Goal: Entertainment & Leisure: Consume media (video, audio)

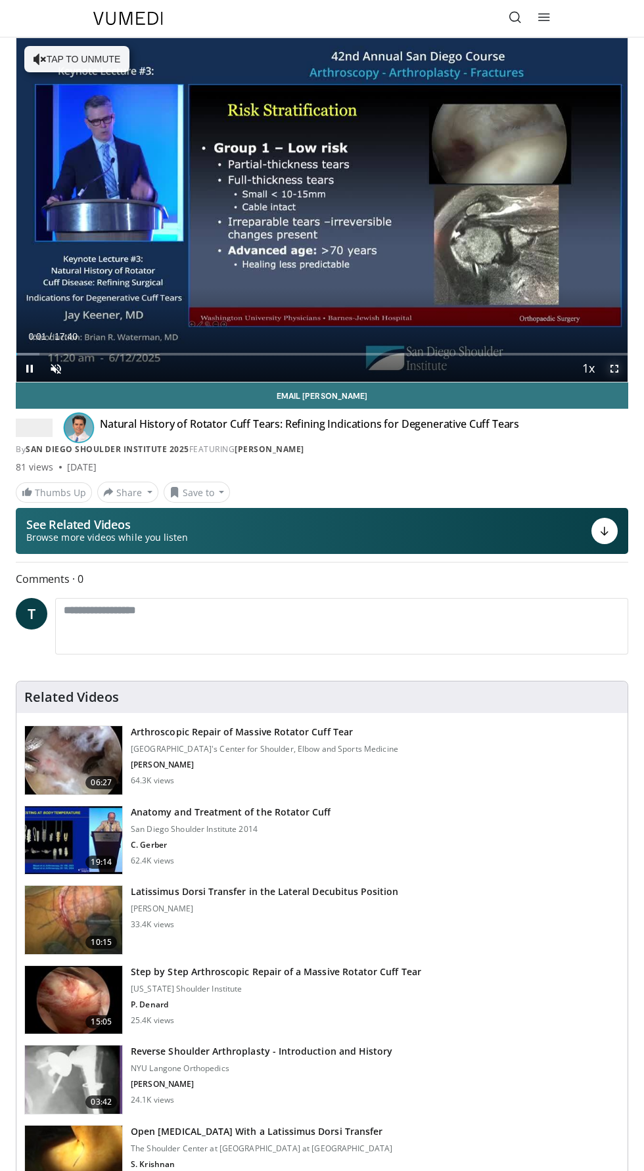
click at [614, 369] on span "Video Player" at bounding box center [614, 369] width 26 height 26
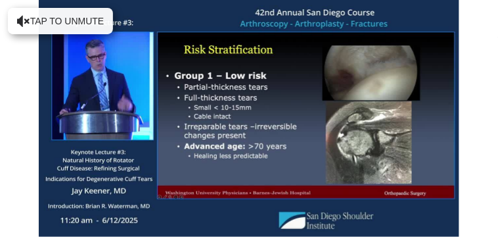
click at [51, 20] on div "10 seconds Tap to unmute" at bounding box center [249, 118] width 498 height 237
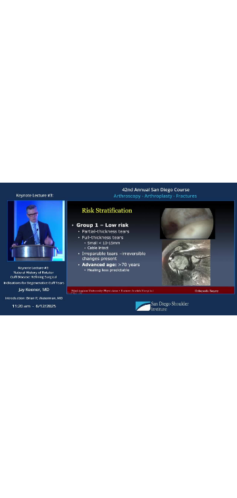
click at [133, 359] on div "10 seconds Tap to unmute" at bounding box center [118, 249] width 237 height 498
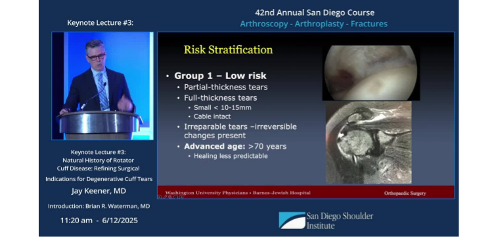
click at [36, 149] on div "10 seconds Tap to unmute" at bounding box center [249, 118] width 498 height 237
click at [435, 139] on div "10 seconds Tap to unmute" at bounding box center [249, 118] width 498 height 237
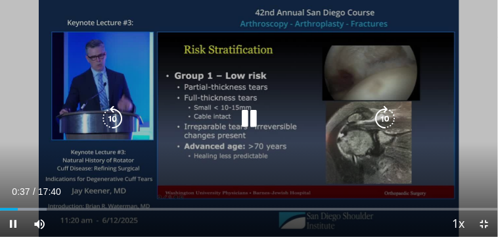
click at [384, 116] on icon "Video Player" at bounding box center [385, 118] width 26 height 26
click at [392, 124] on icon "Video Player" at bounding box center [385, 118] width 26 height 26
click at [388, 117] on icon "Video Player" at bounding box center [385, 118] width 26 height 26
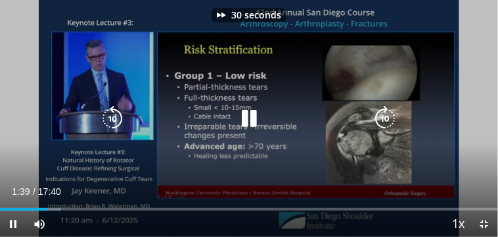
click at [382, 114] on icon "Video Player" at bounding box center [385, 118] width 26 height 26
click at [387, 114] on icon "Video Player" at bounding box center [385, 118] width 26 height 26
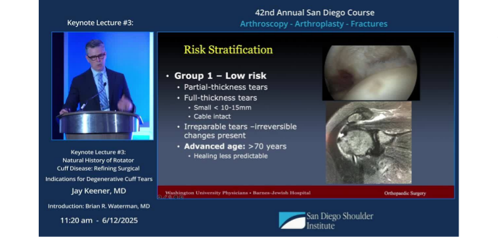
click at [380, 126] on icon "Video Player" at bounding box center [385, 118] width 26 height 26
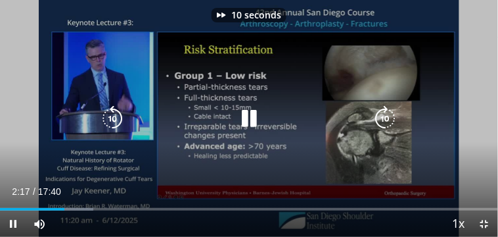
click at [394, 119] on icon "Video Player" at bounding box center [385, 118] width 26 height 26
click at [387, 116] on icon "Video Player" at bounding box center [385, 118] width 26 height 26
click at [383, 114] on icon "Video Player" at bounding box center [385, 118] width 26 height 26
click at [389, 113] on icon "Video Player" at bounding box center [385, 118] width 26 height 26
click at [381, 118] on icon "Video Player" at bounding box center [385, 118] width 26 height 26
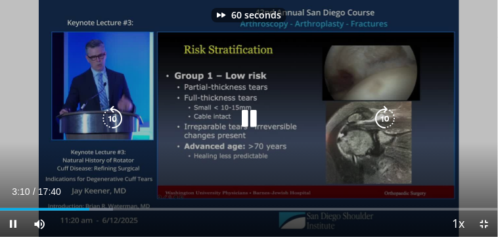
click at [383, 119] on icon "Video Player" at bounding box center [385, 118] width 26 height 26
click at [386, 118] on icon "Video Player" at bounding box center [385, 118] width 26 height 26
click at [379, 125] on icon "Video Player" at bounding box center [385, 118] width 26 height 26
click at [386, 120] on icon "Video Player" at bounding box center [385, 118] width 26 height 26
click at [386, 118] on icon "Video Player" at bounding box center [385, 118] width 26 height 26
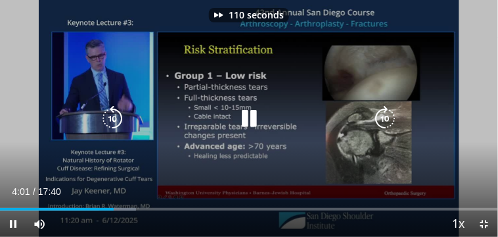
click at [387, 118] on icon "Video Player" at bounding box center [385, 118] width 26 height 26
click at [392, 112] on icon "Video Player" at bounding box center [385, 118] width 26 height 26
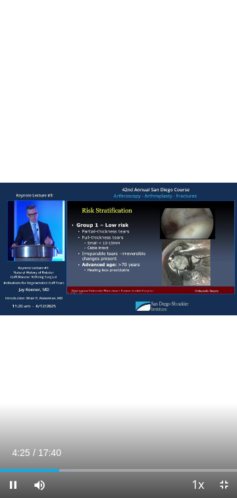
click at [52, 428] on div "130 seconds Tap to unmute" at bounding box center [118, 249] width 237 height 498
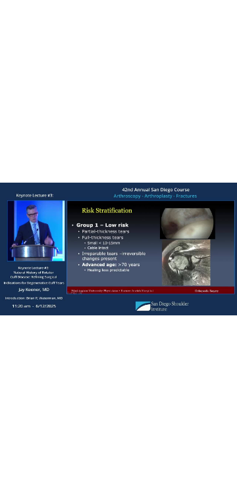
click at [217, 444] on div "130 seconds Tap to unmute" at bounding box center [118, 249] width 237 height 498
